Goal: Book appointment/travel/reservation

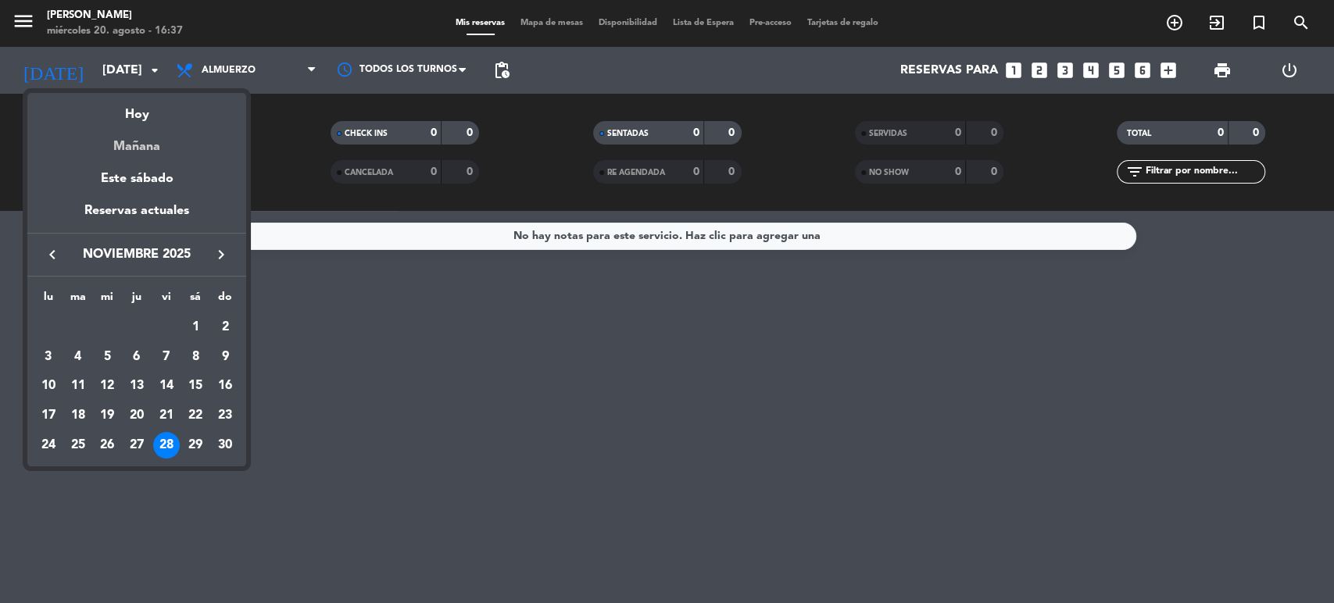
click at [164, 141] on div "Mañana" at bounding box center [136, 141] width 219 height 32
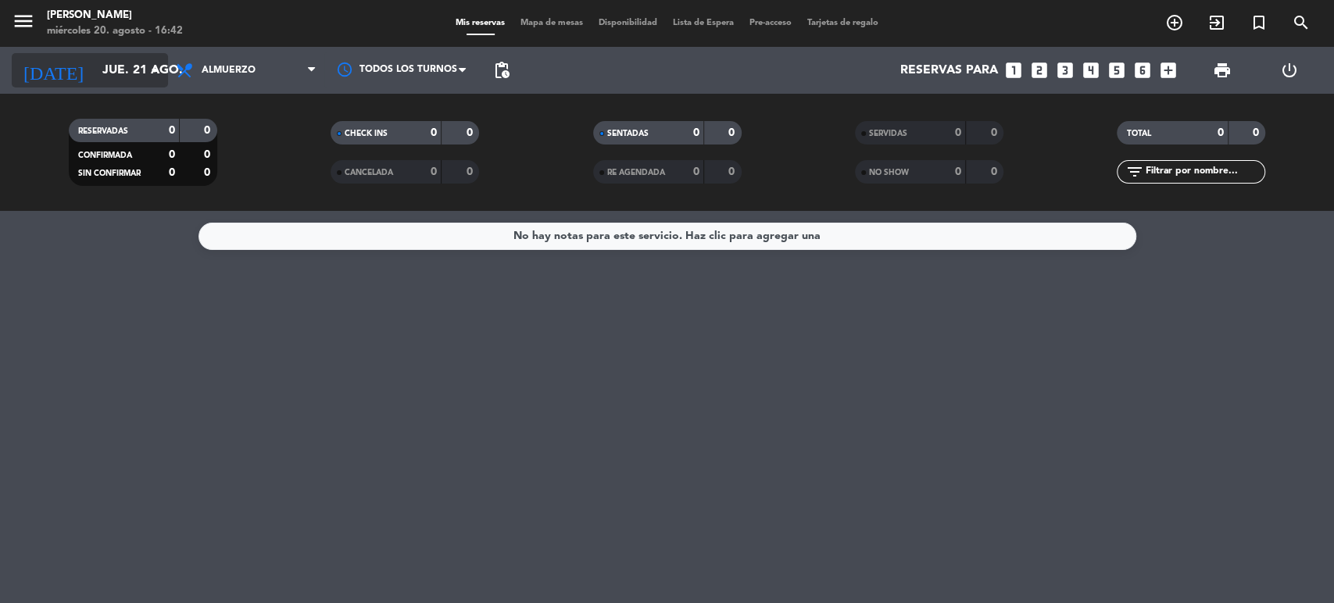
click at [119, 66] on input "jue. 21 ago." at bounding box center [177, 70] width 165 height 30
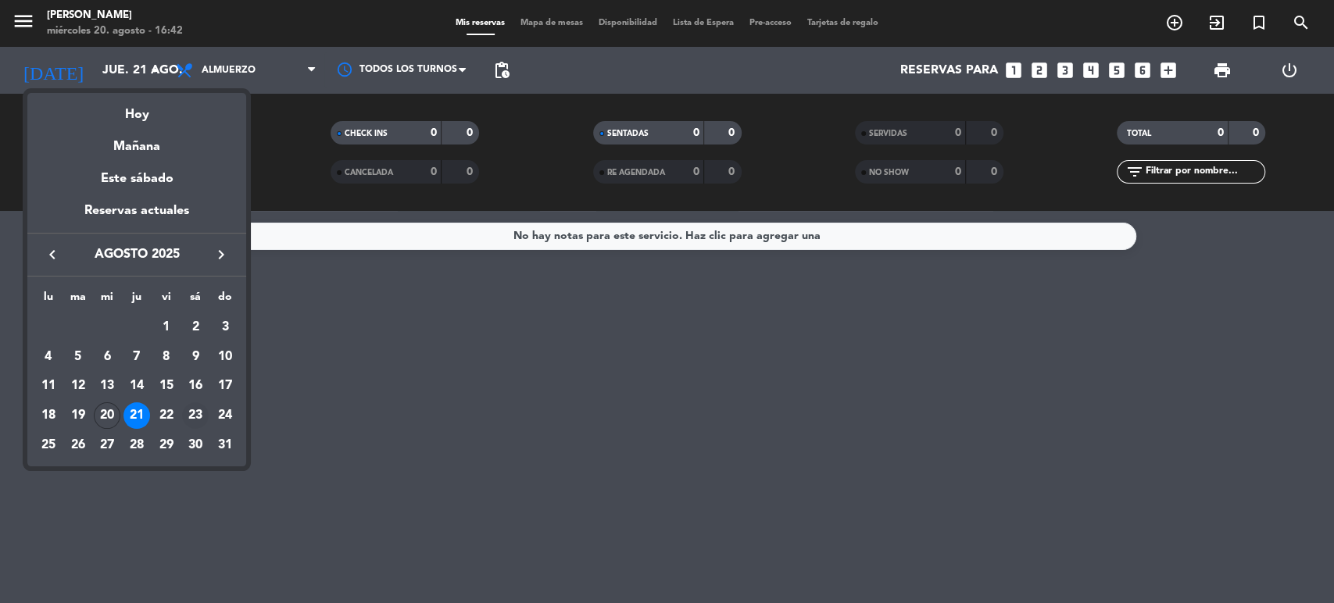
click at [198, 413] on div "23" at bounding box center [195, 415] width 27 height 27
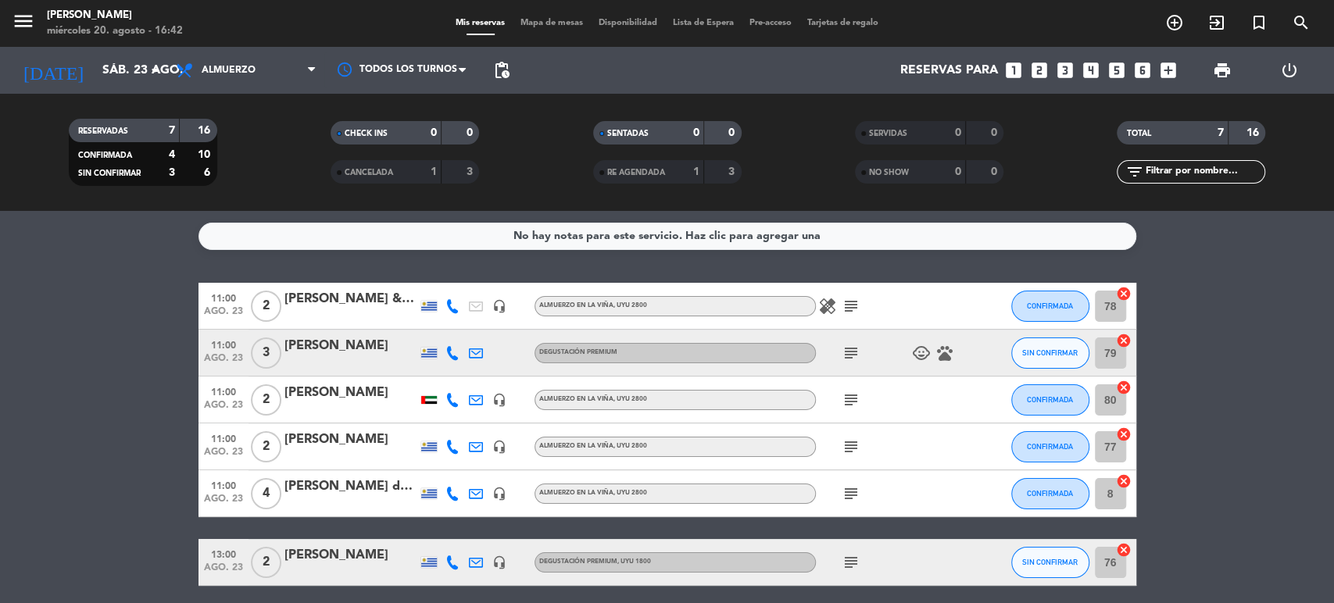
click at [427, 405] on div at bounding box center [428, 400] width 23 height 46
click at [425, 398] on div at bounding box center [429, 400] width 16 height 8
click at [450, 402] on icon at bounding box center [452, 400] width 14 height 14
click at [453, 403] on icon at bounding box center [452, 400] width 14 height 14
click at [427, 399] on div at bounding box center [429, 400] width 16 height 8
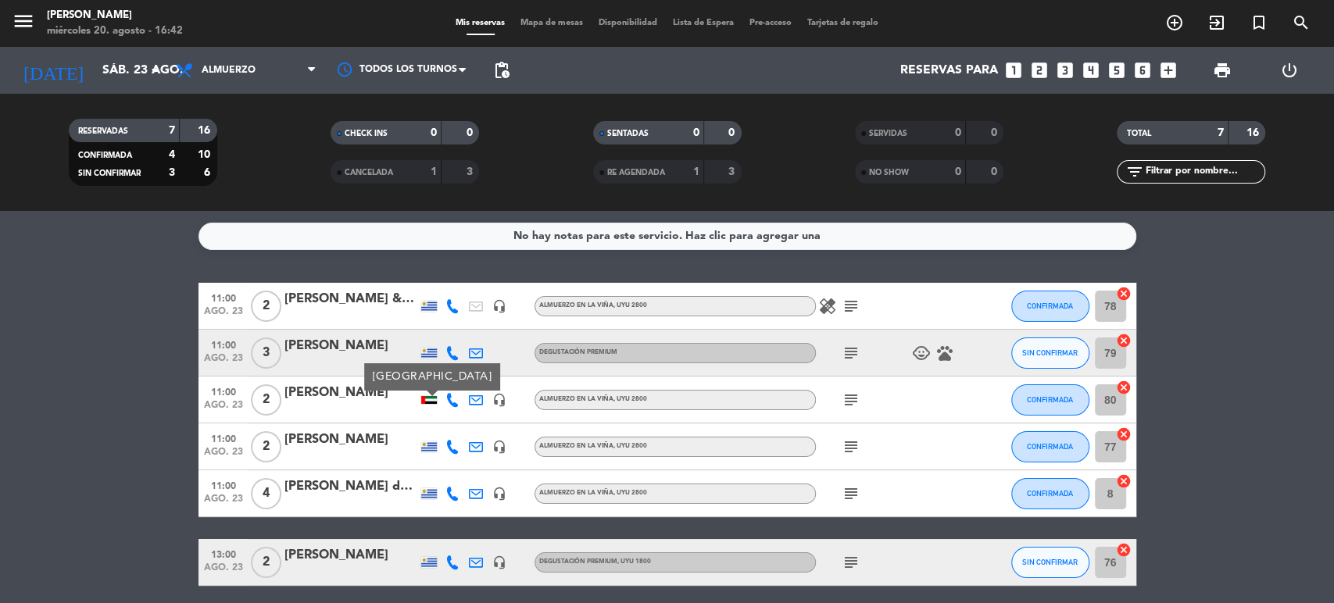
click at [450, 397] on icon at bounding box center [452, 400] width 14 height 14
click at [356, 258] on div "No hay notas para este servicio. Haz clic para agregar una 11:00 [DATE] 2 [PERS…" at bounding box center [667, 407] width 1334 height 392
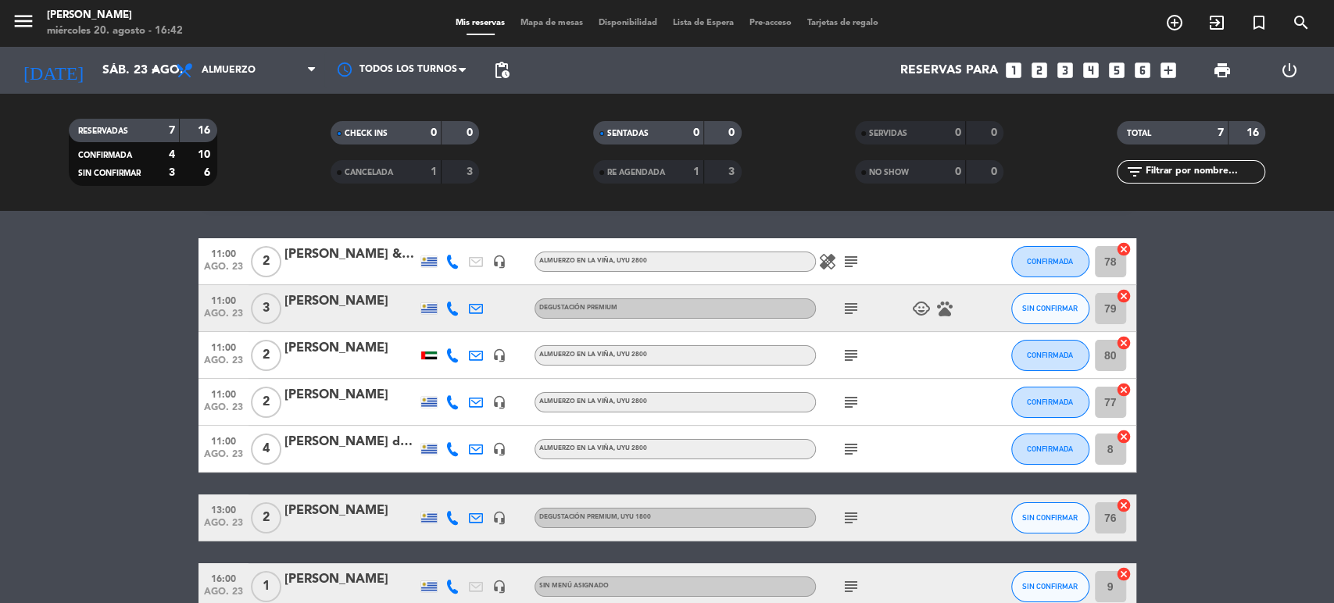
scroll to position [87, 0]
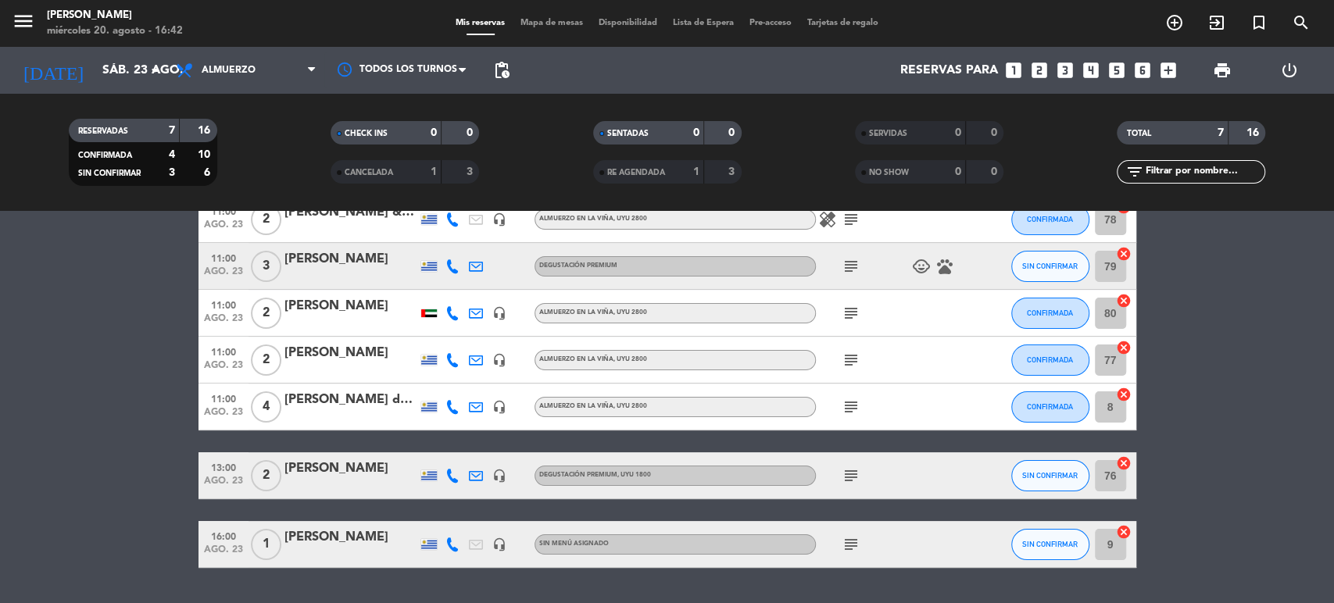
click at [846, 532] on div "subject" at bounding box center [886, 544] width 141 height 46
click at [850, 542] on icon "subject" at bounding box center [851, 544] width 19 height 19
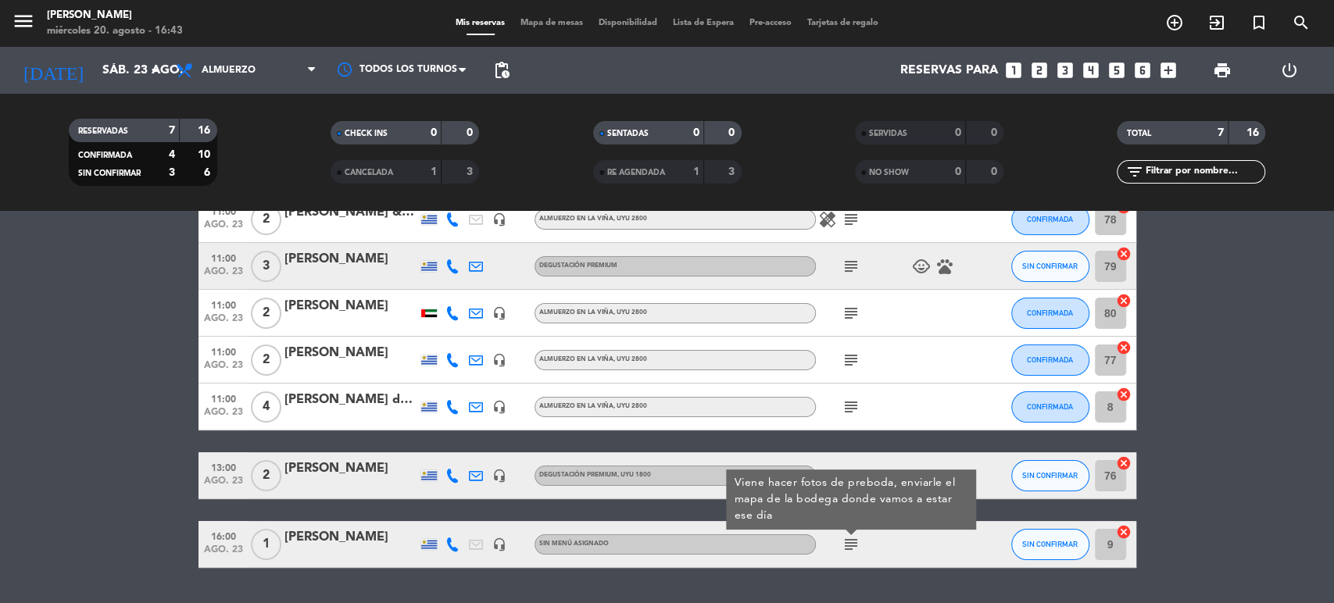
click at [848, 543] on icon "subject" at bounding box center [851, 544] width 19 height 19
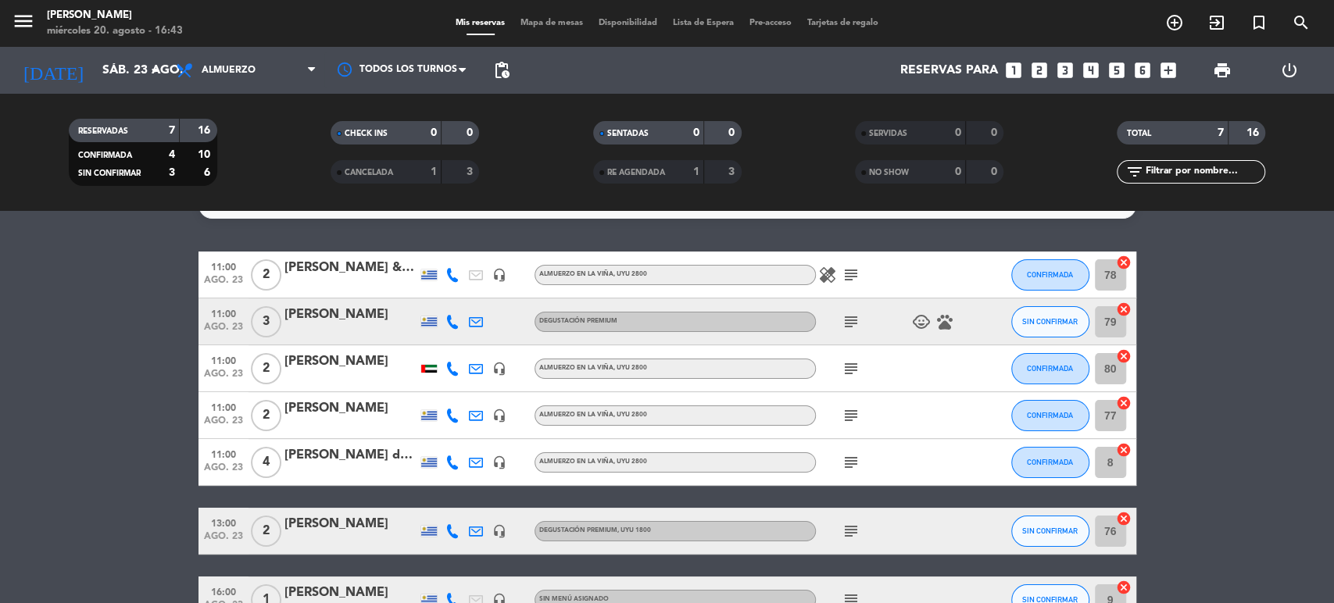
scroll to position [0, 0]
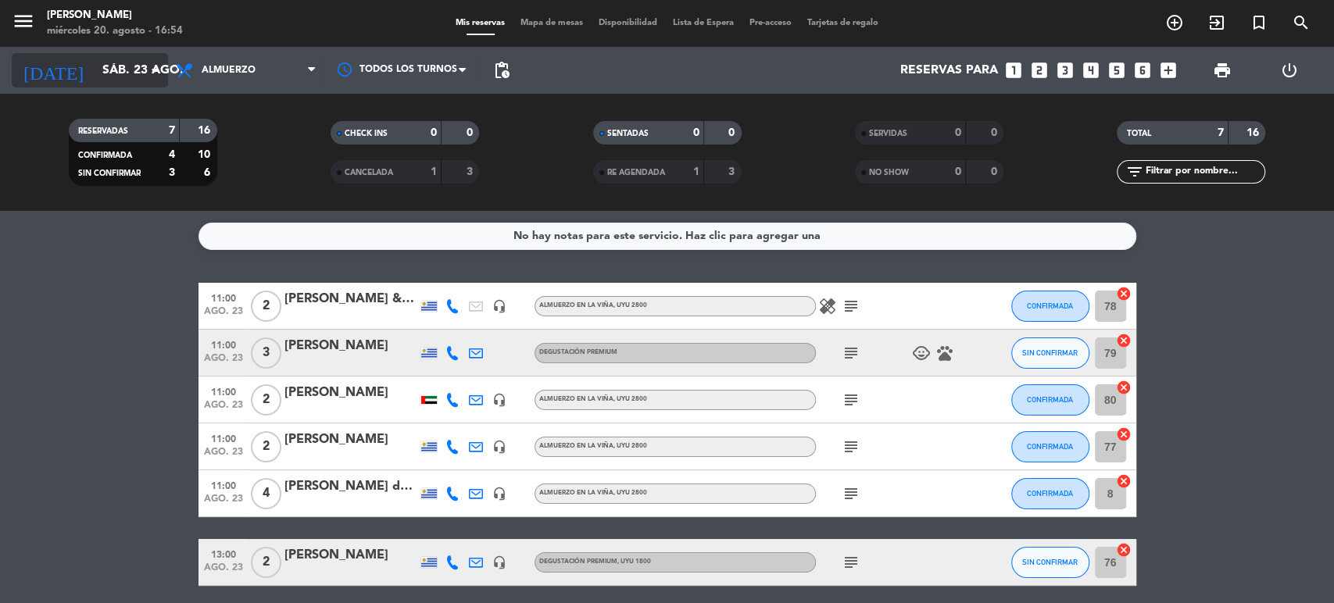
click at [129, 86] on div "[DATE] [DATE] arrow_drop_down" at bounding box center [90, 70] width 156 height 34
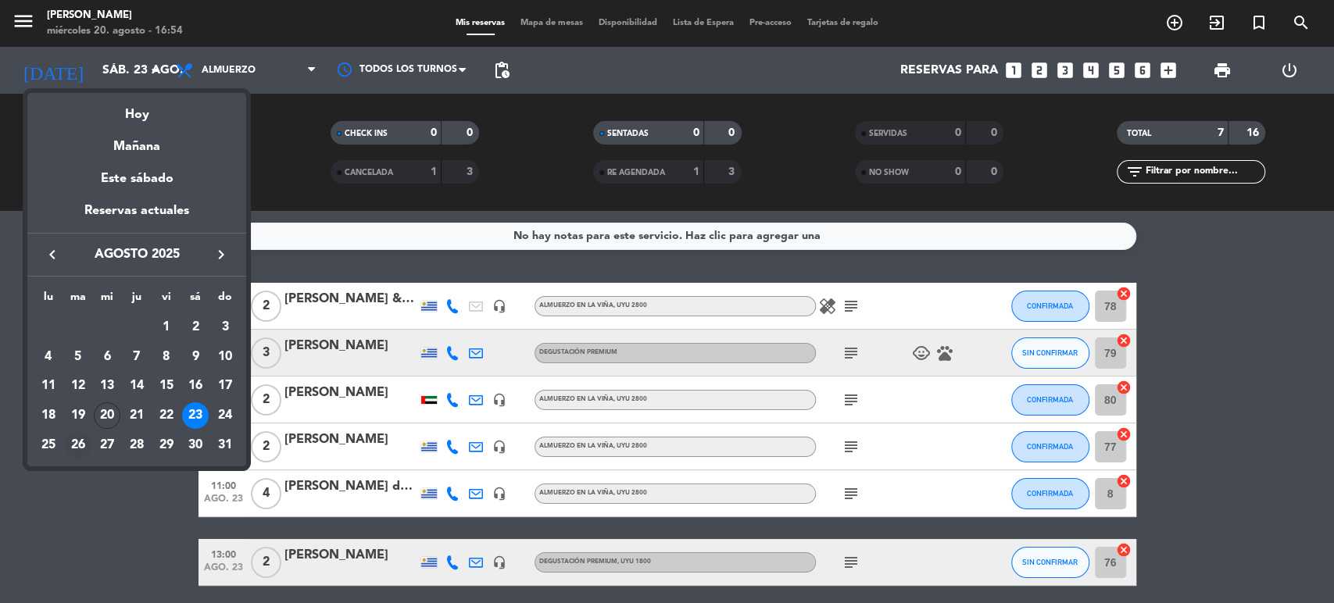
click at [83, 445] on div "26" at bounding box center [78, 445] width 27 height 27
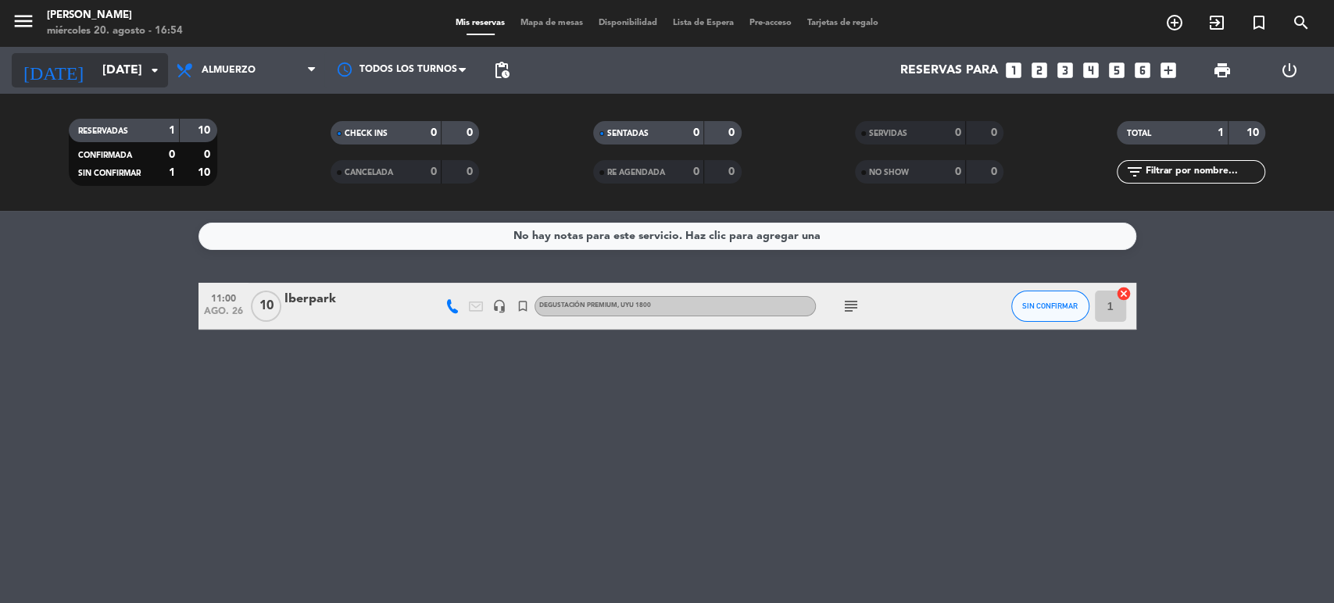
click at [152, 62] on icon "arrow_drop_down" at bounding box center [154, 70] width 19 height 19
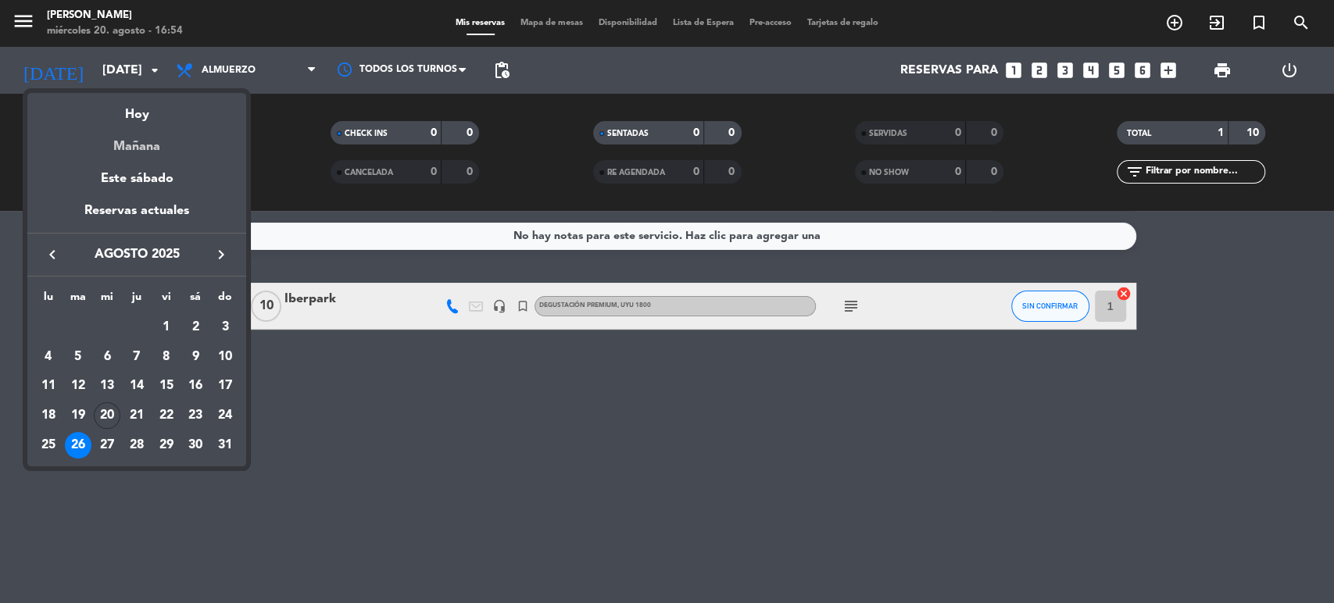
click at [109, 147] on div "Mañana" at bounding box center [136, 141] width 219 height 32
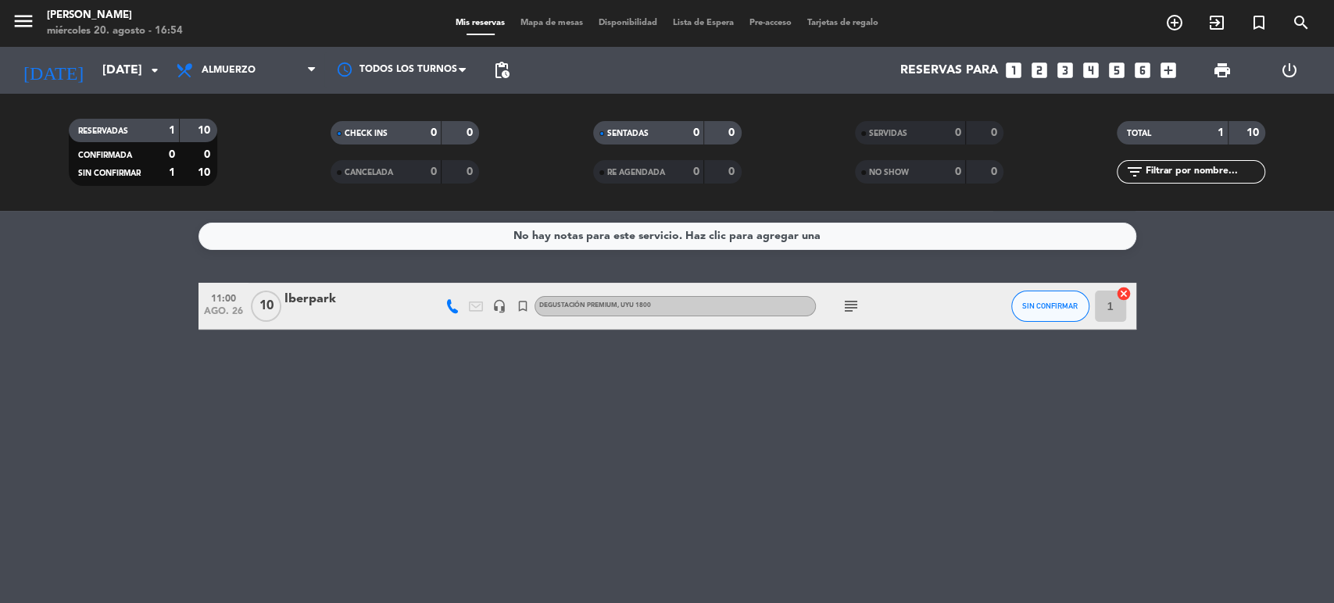
type input "jue. 21 ago."
